Goal: Transaction & Acquisition: Purchase product/service

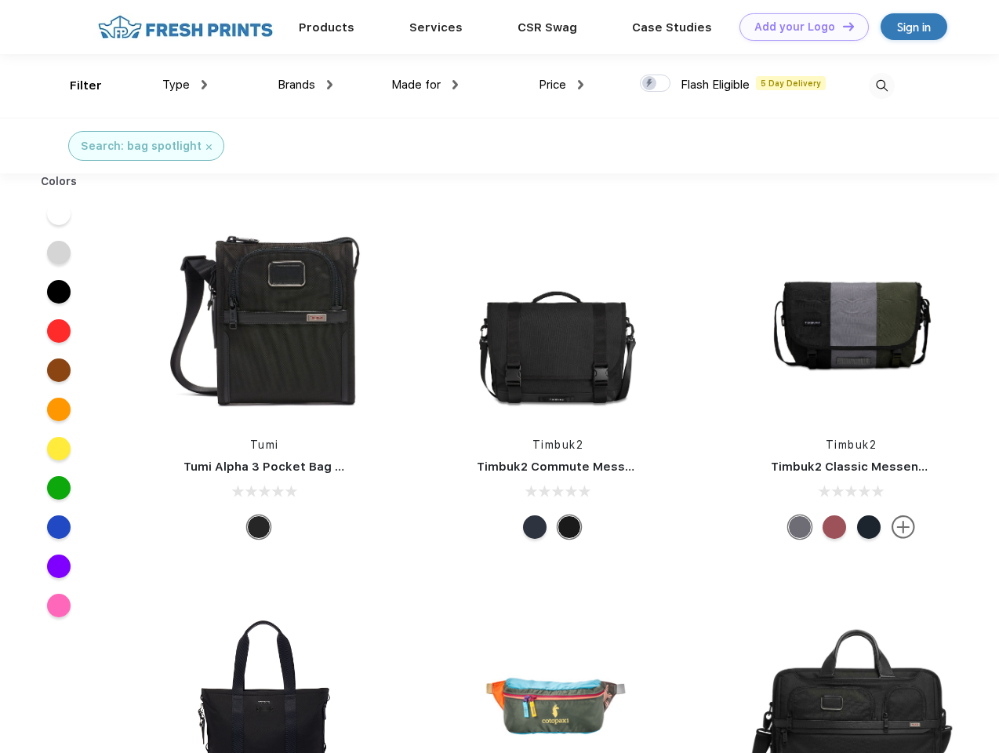
click at [798, 27] on link "Add your Logo Design Tool" at bounding box center [803, 26] width 129 height 27
click at [0, 0] on div "Design Tool" at bounding box center [0, 0] width 0 height 0
click at [841, 26] on link "Add your Logo Design Tool" at bounding box center [803, 26] width 129 height 27
click at [75, 85] on div "Filter" at bounding box center [86, 86] width 32 height 18
click at [185, 85] on span "Type" at bounding box center [175, 85] width 27 height 14
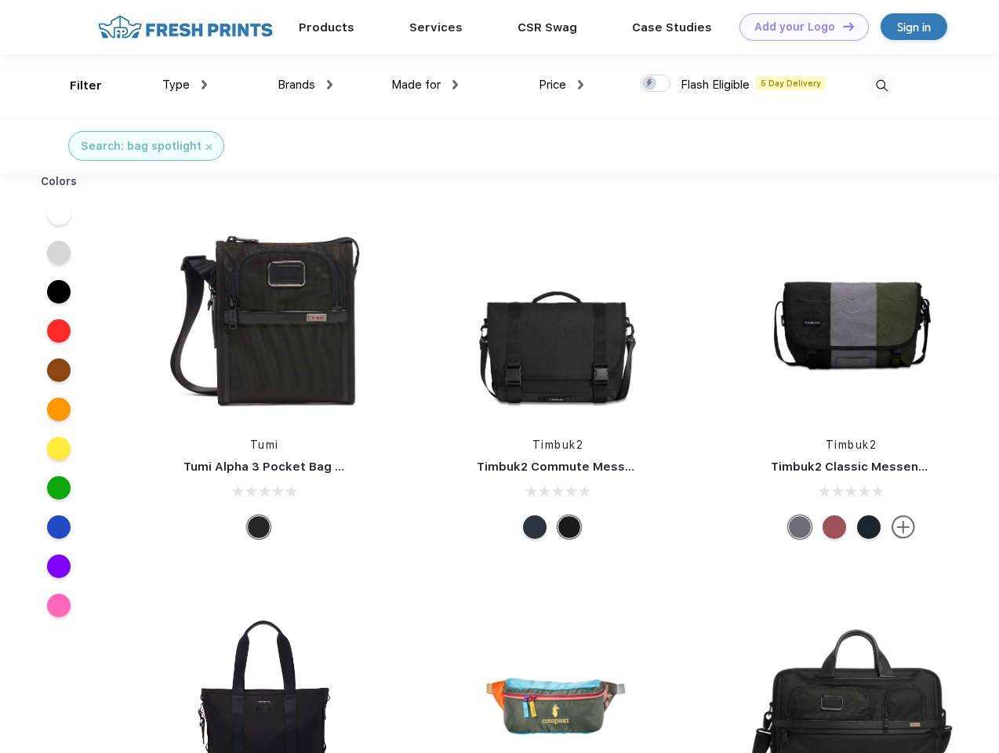
click at [305, 85] on span "Brands" at bounding box center [297, 85] width 38 height 14
click at [425, 85] on span "Made for" at bounding box center [415, 85] width 49 height 14
click at [561, 85] on span "Price" at bounding box center [552, 85] width 27 height 14
click at [655, 84] on div at bounding box center [655, 82] width 31 height 17
click at [650, 84] on input "checkbox" at bounding box center [645, 79] width 10 height 10
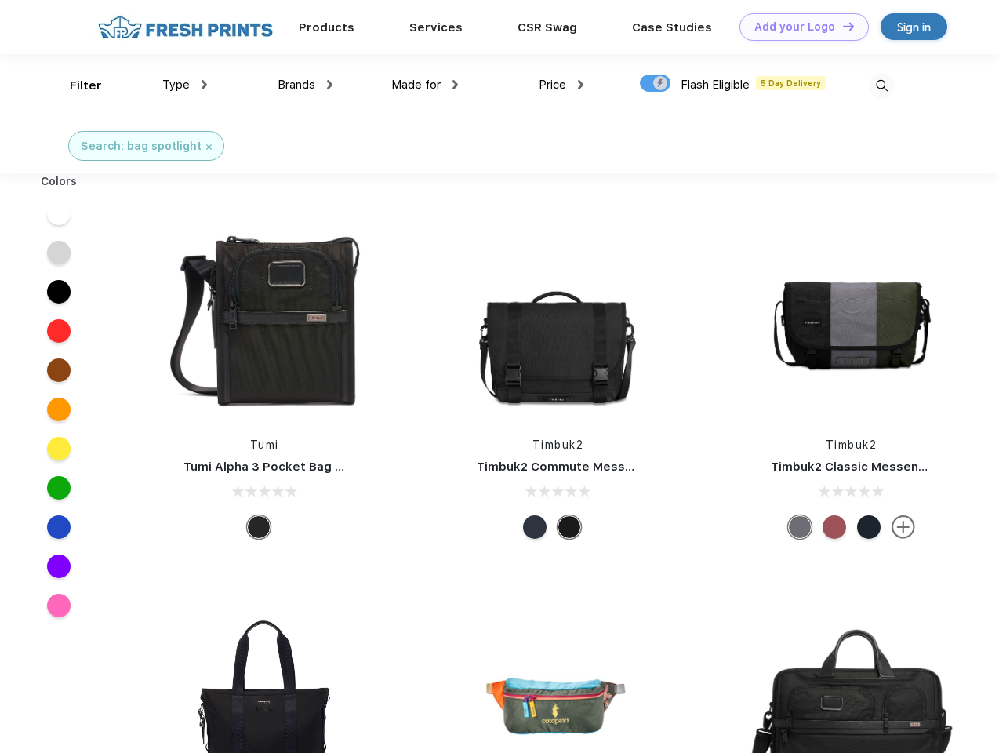
click at [881, 85] on img at bounding box center [882, 86] width 26 height 26
